Goal: Ask a question: Seek information or help from site administrators or community

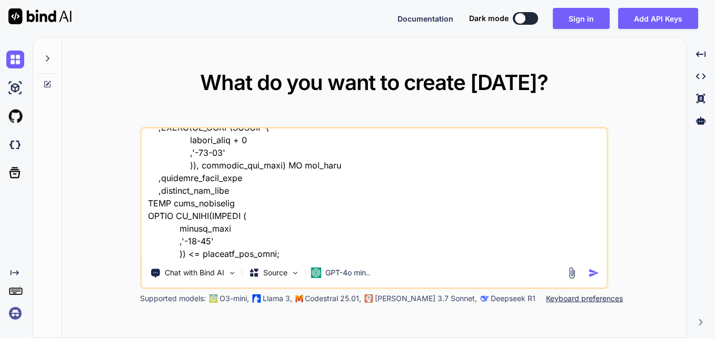
scroll to position [483, 0]
click at [593, 276] on img "button" at bounding box center [594, 273] width 11 height 11
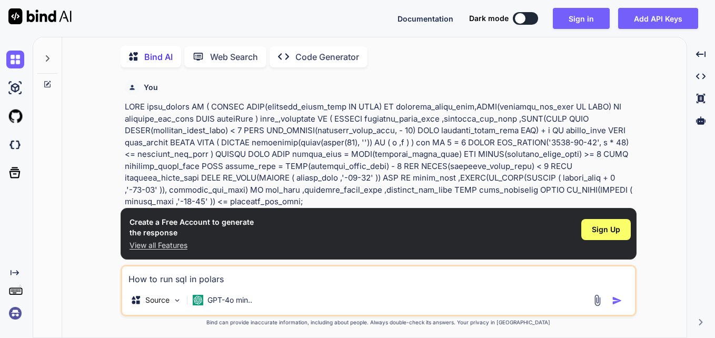
scroll to position [4, 0]
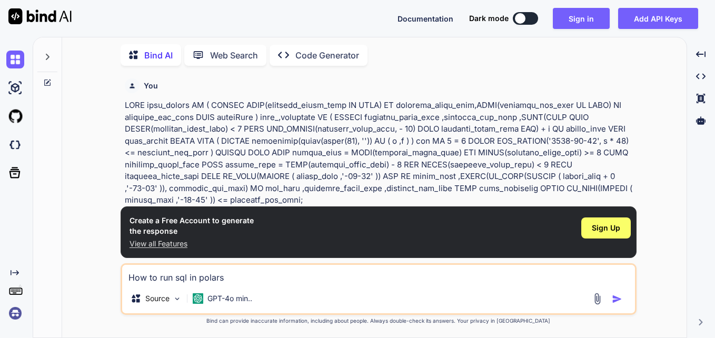
type textarea "x"
type textarea "How to run sql in polar"
type textarea "x"
type textarea "How to run sql in [DATE]"
type textarea "x"
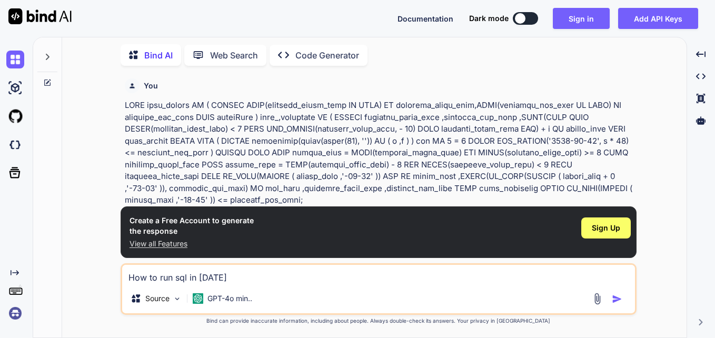
type textarea "How to run sql in pol"
type textarea "x"
type textarea "How to run sql in po"
type textarea "x"
type textarea "How to run sql in p"
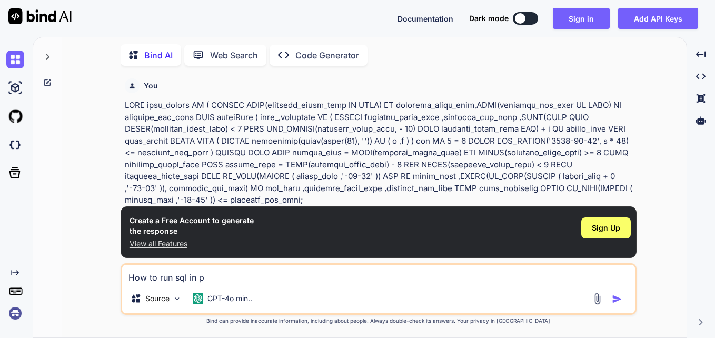
type textarea "x"
type textarea "How to run sql in"
type textarea "x"
type textarea "How to run sql in"
type textarea "x"
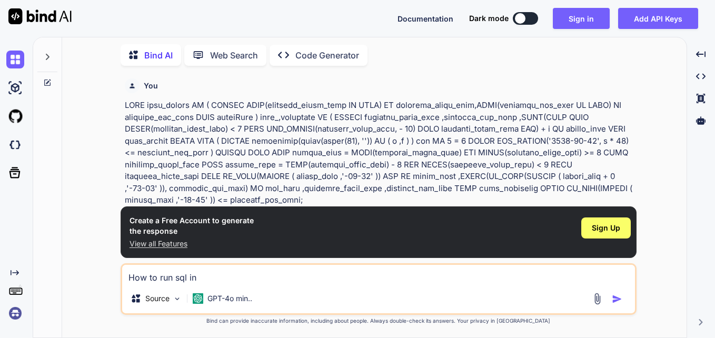
type textarea "How to run sql i"
type textarea "x"
type textarea "How to run sql"
type textarea "x"
type textarea "How to run sql"
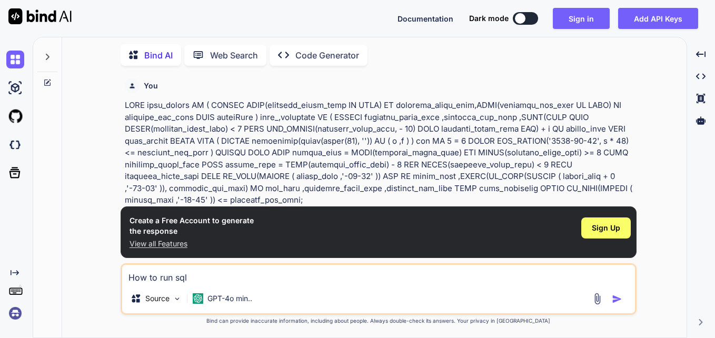
type textarea "x"
type textarea "How to run sq"
type textarea "x"
type textarea "How to run s"
type textarea "x"
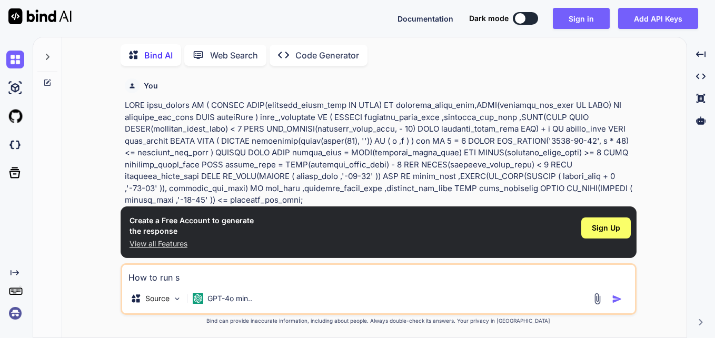
type textarea "How to run"
type textarea "x"
type textarea "How to run"
type textarea "x"
type textarea "How to ru"
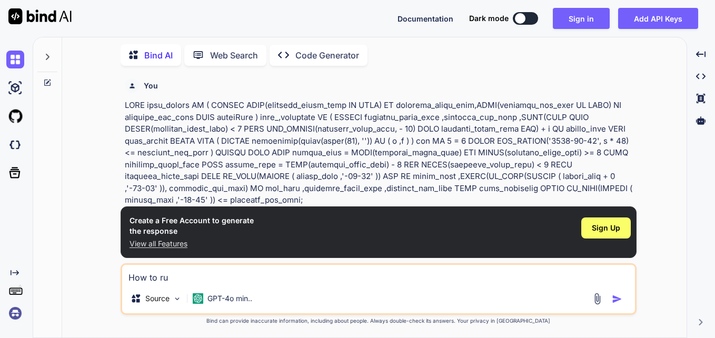
type textarea "x"
type textarea "How to r"
type textarea "x"
type textarea "How to"
type textarea "x"
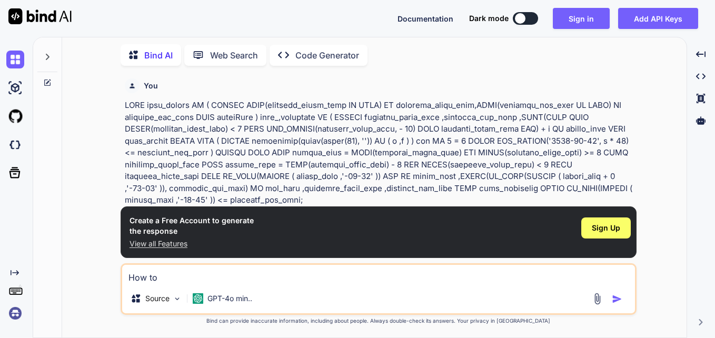
type textarea "How to"
type textarea "x"
type textarea "How t"
type textarea "x"
type textarea "How"
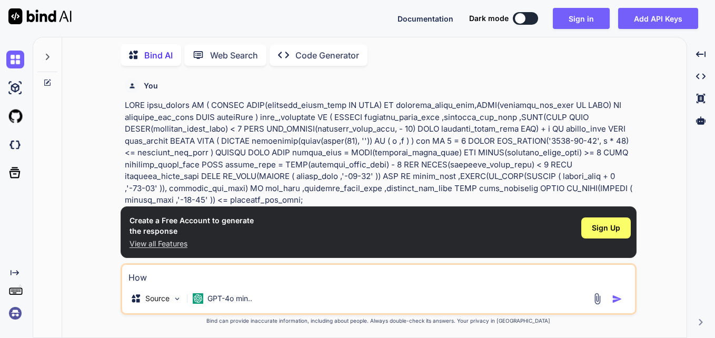
type textarea "x"
type textarea "How"
type textarea "x"
type textarea "Ho"
type textarea "x"
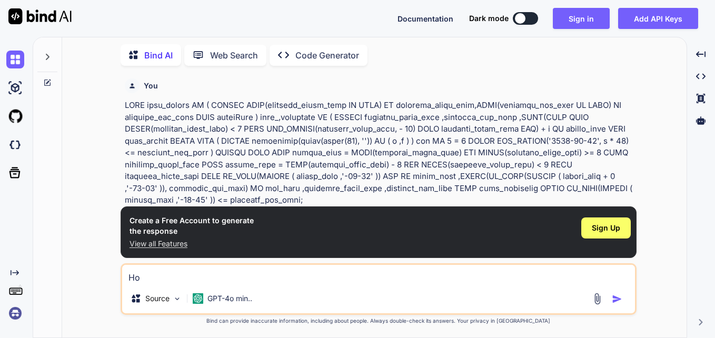
type textarea "H"
type textarea "x"
